Goal: Find specific page/section: Find specific page/section

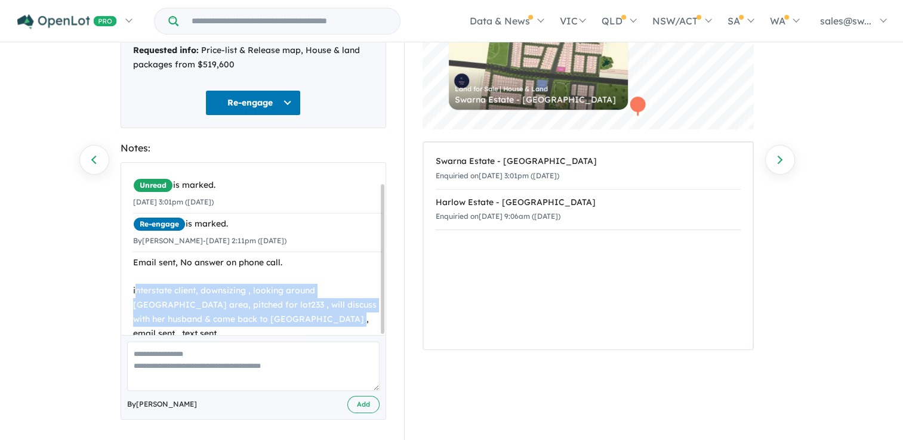
scroll to position [24, 0]
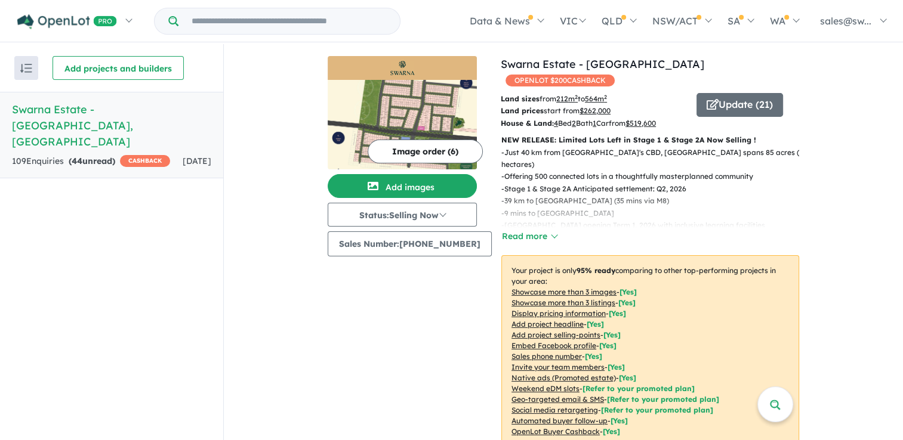
scroll to position [1064, 0]
